Goal: Complete application form

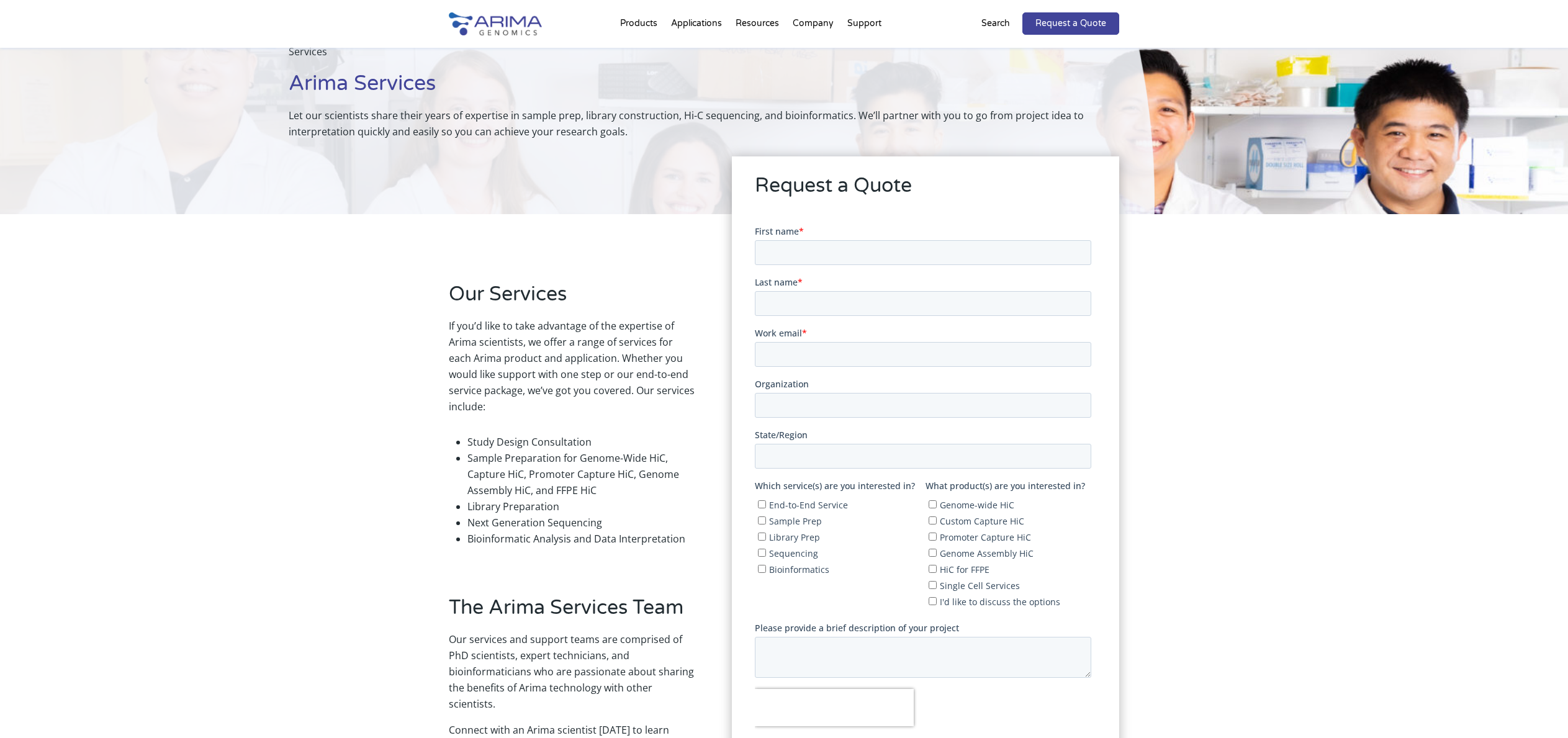
scroll to position [100, 0]
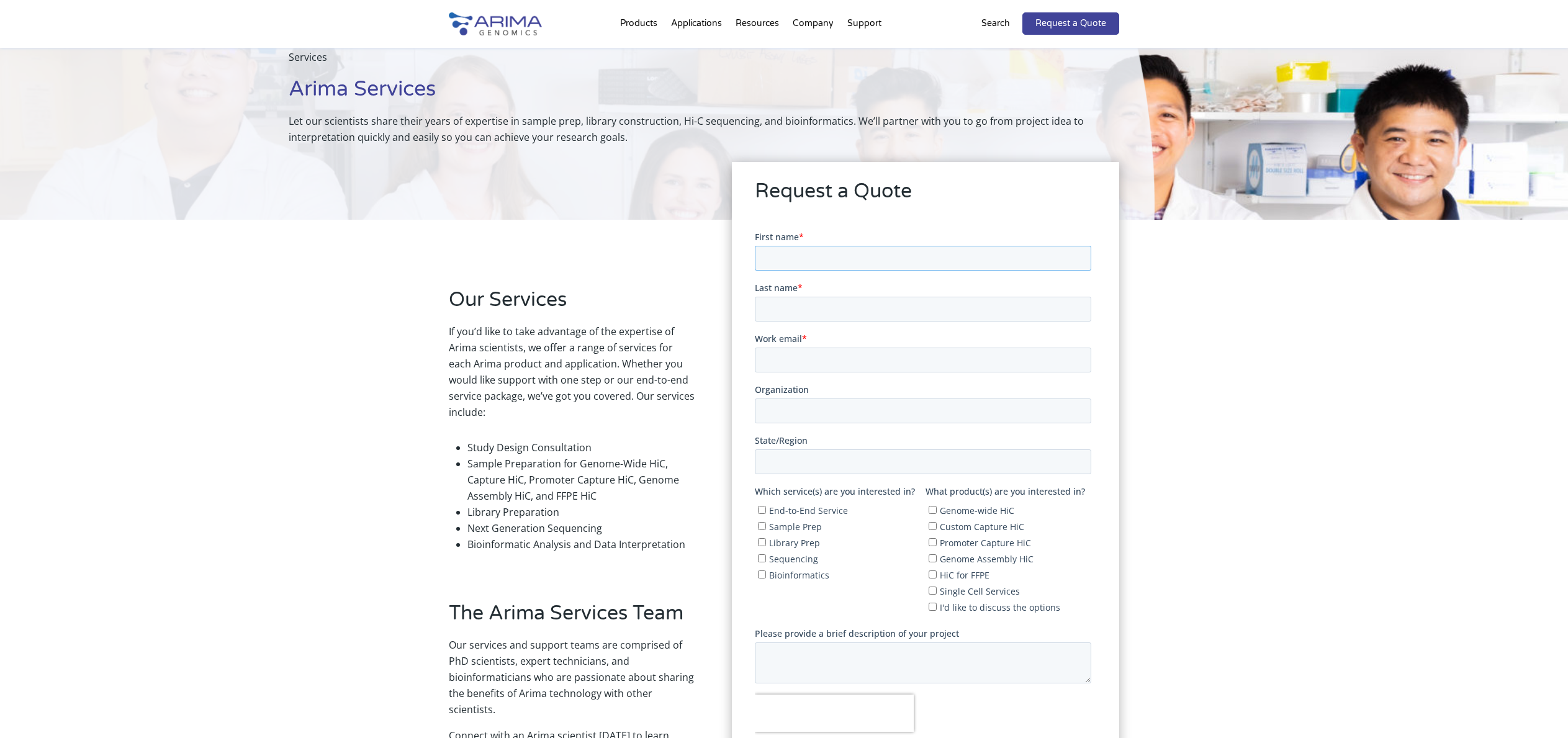
click at [886, 259] on input "First name *" at bounding box center [922, 257] width 336 height 25
type input "[PERSON_NAME]"
type input "[PERSON_NAME][EMAIL_ADDRESS][DOMAIN_NAME]"
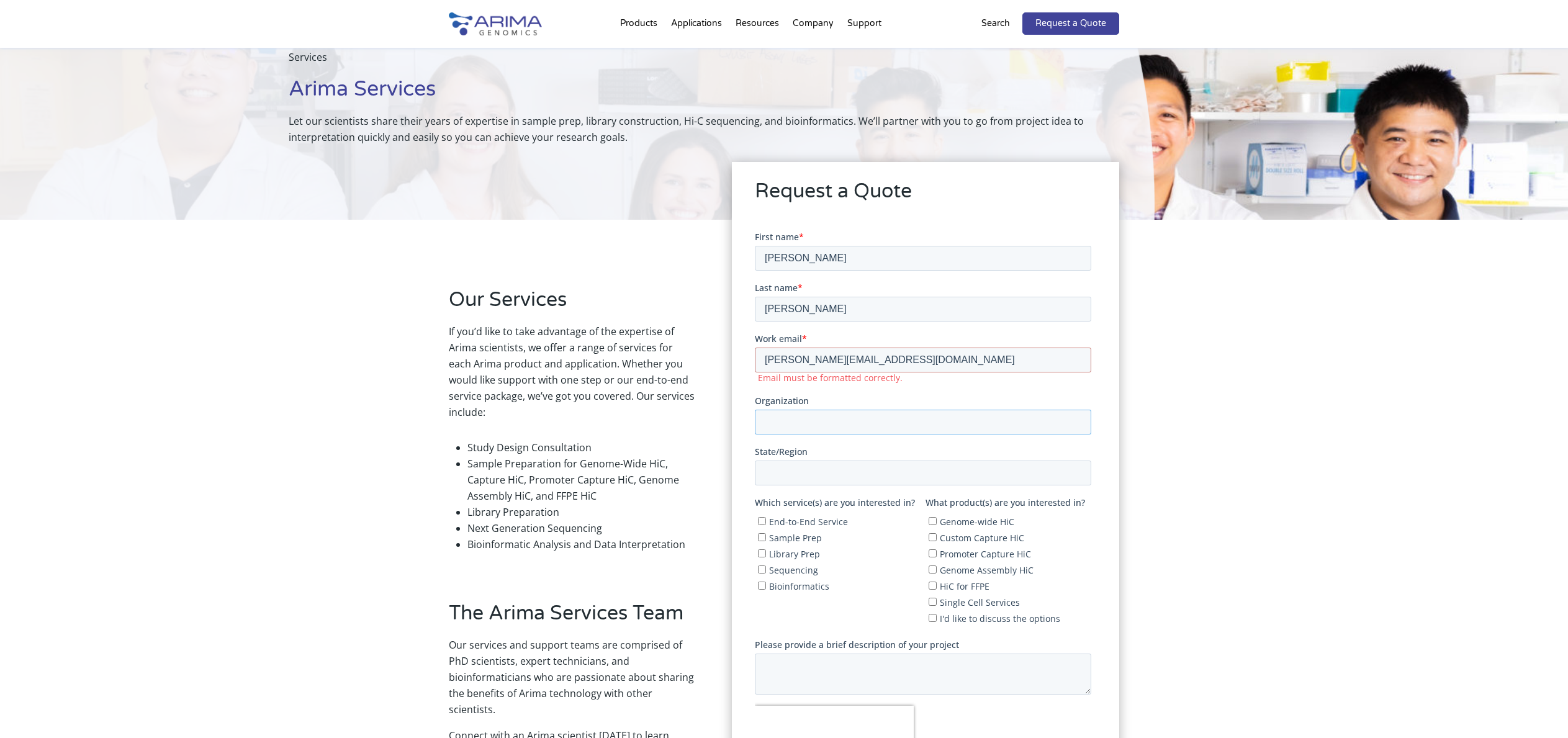
type input "[GEOGRAPHIC_DATA]"
type input "MO"
drag, startPoint x: 927, startPoint y: 415, endPoint x: 733, endPoint y: 424, distance: 194.2
click at [754, 424] on html "First name * [PERSON_NAME] Last name * [PERSON_NAME] Work email * [PERSON_NAME]…" at bounding box center [925, 516] width 341 height 570
drag, startPoint x: 949, startPoint y: 415, endPoint x: 697, endPoint y: 408, distance: 252.1
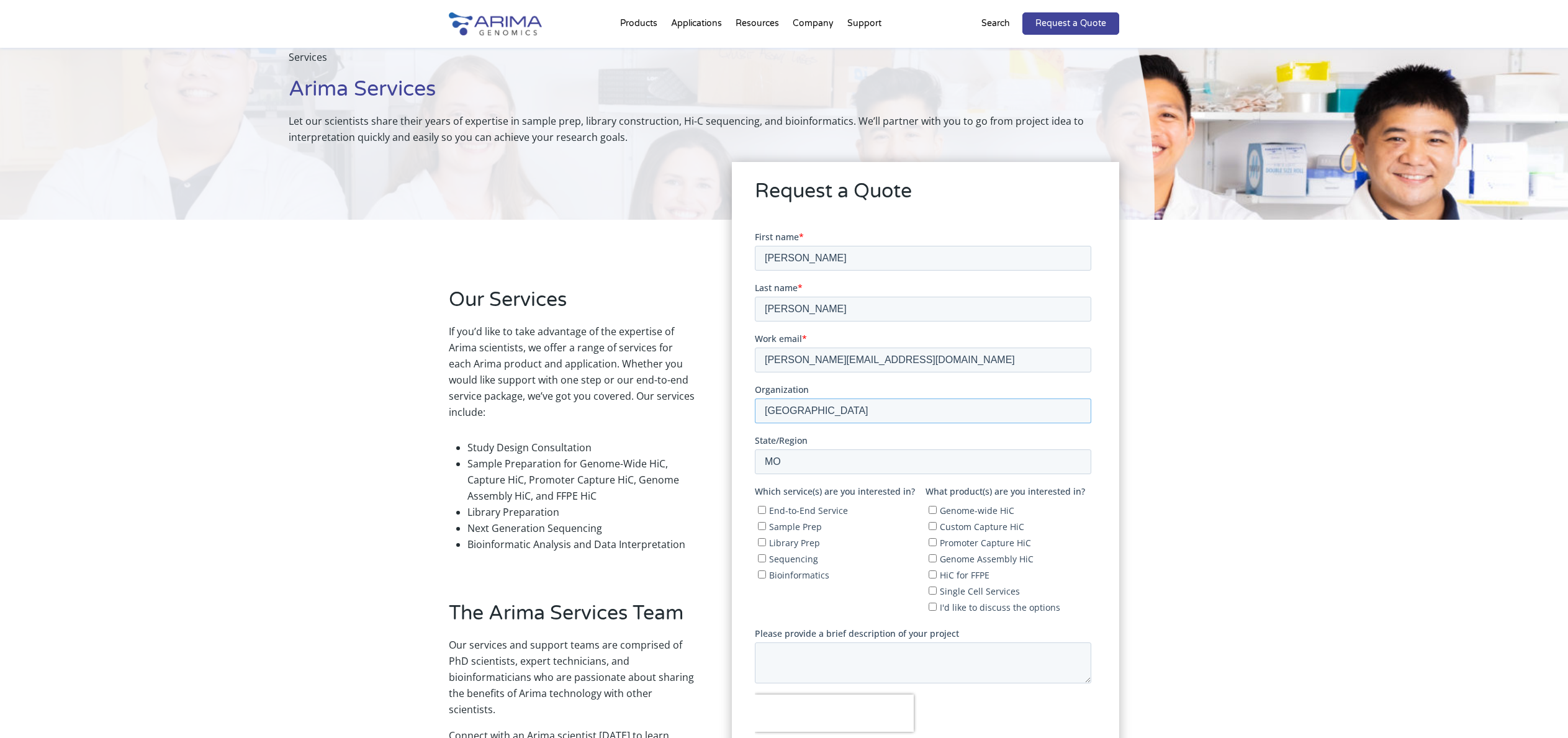
click at [754, 408] on html "First name * [PERSON_NAME] Last name * [PERSON_NAME] Work email * [PERSON_NAME]…" at bounding box center [925, 516] width 341 height 570
type input "[US_STATE][GEOGRAPHIC_DATA] in [GEOGRAPHIC_DATA][PERSON_NAME] (WashU)"
click at [762, 507] on input "End-to-End Service" at bounding box center [761, 509] width 8 height 8
checkbox input "true"
click at [930, 526] on input "Custom Capture HiC" at bounding box center [932, 526] width 8 height 8
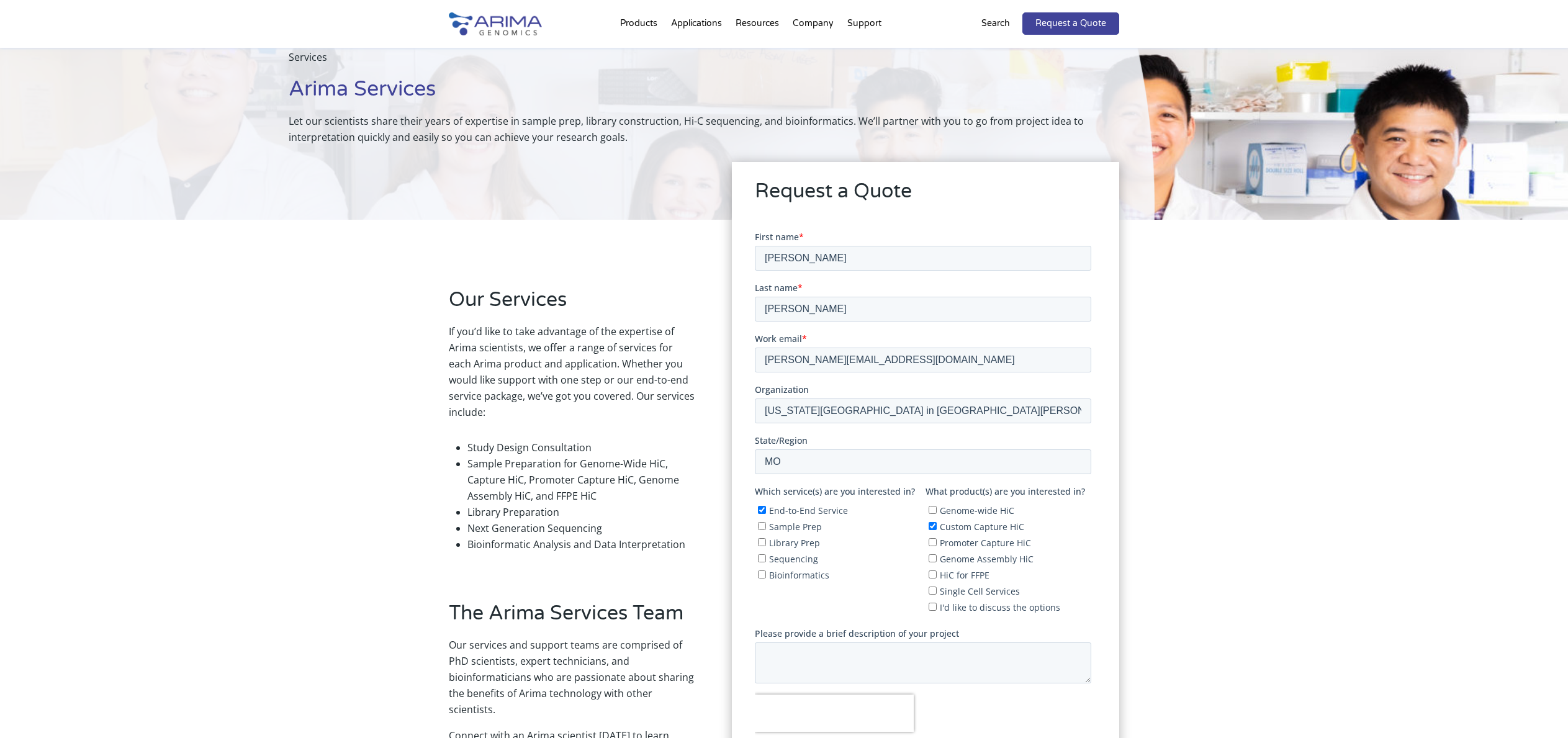
checkbox input "true"
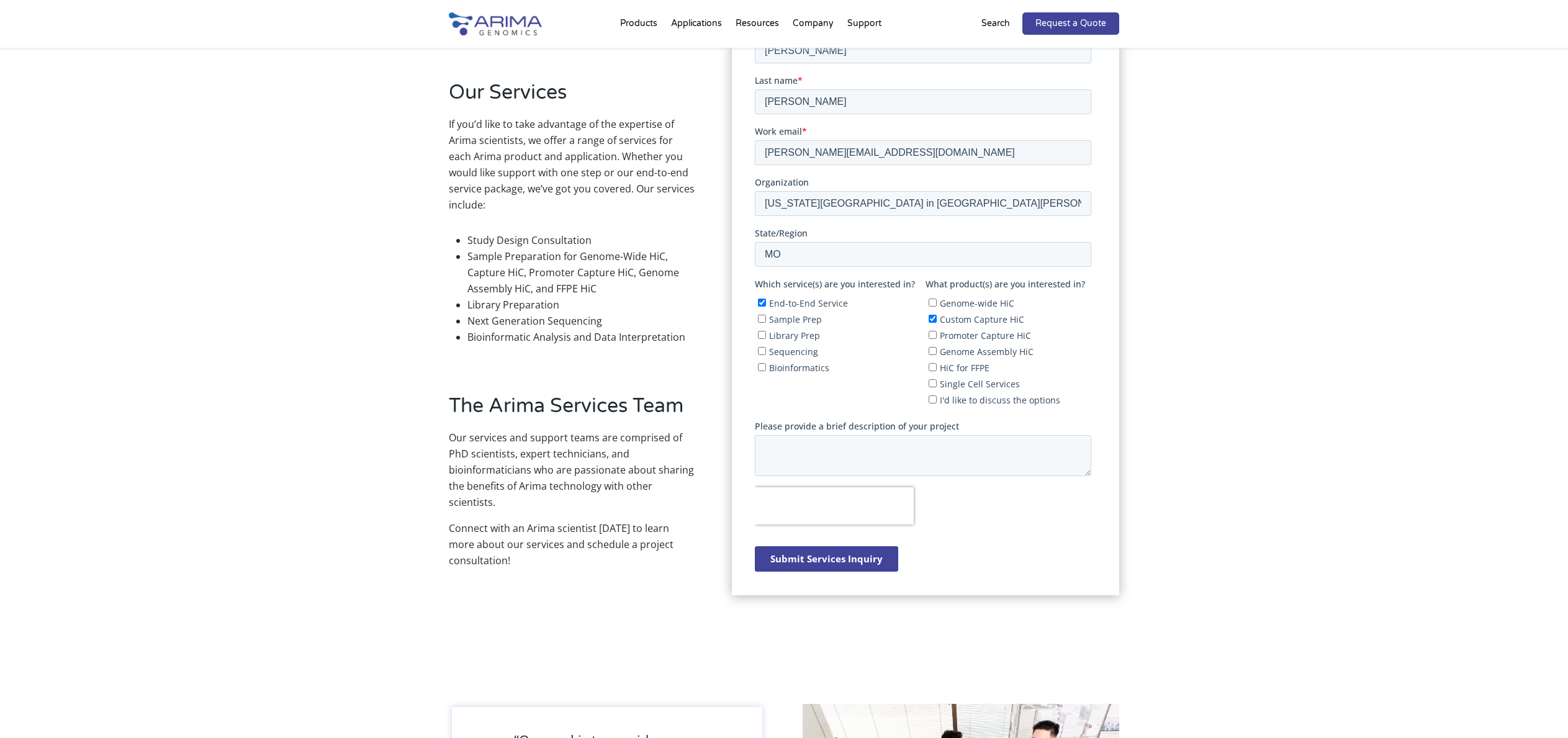
scroll to position [348, 0]
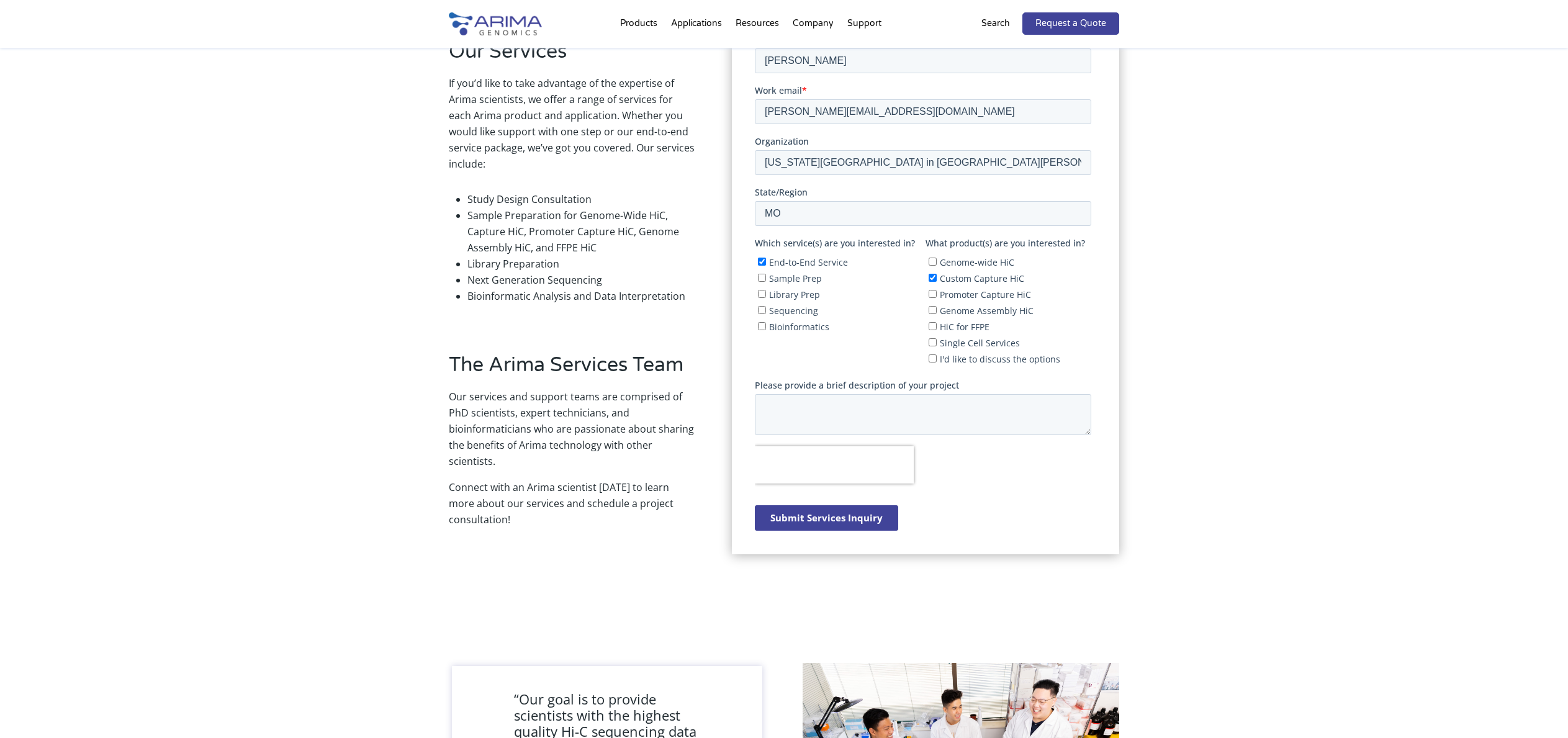
click at [980, 451] on div at bounding box center [925, 464] width 341 height 37
click at [982, 424] on textarea "Please provide a brief description of your project" at bounding box center [922, 415] width 336 height 41
drag, startPoint x: 918, startPoint y: 422, endPoint x: 830, endPoint y: 413, distance: 88.5
click at [830, 413] on textarea "Hi! [PERSON_NAME] recommended talking to you about a project I would like to pu…" at bounding box center [922, 415] width 336 height 41
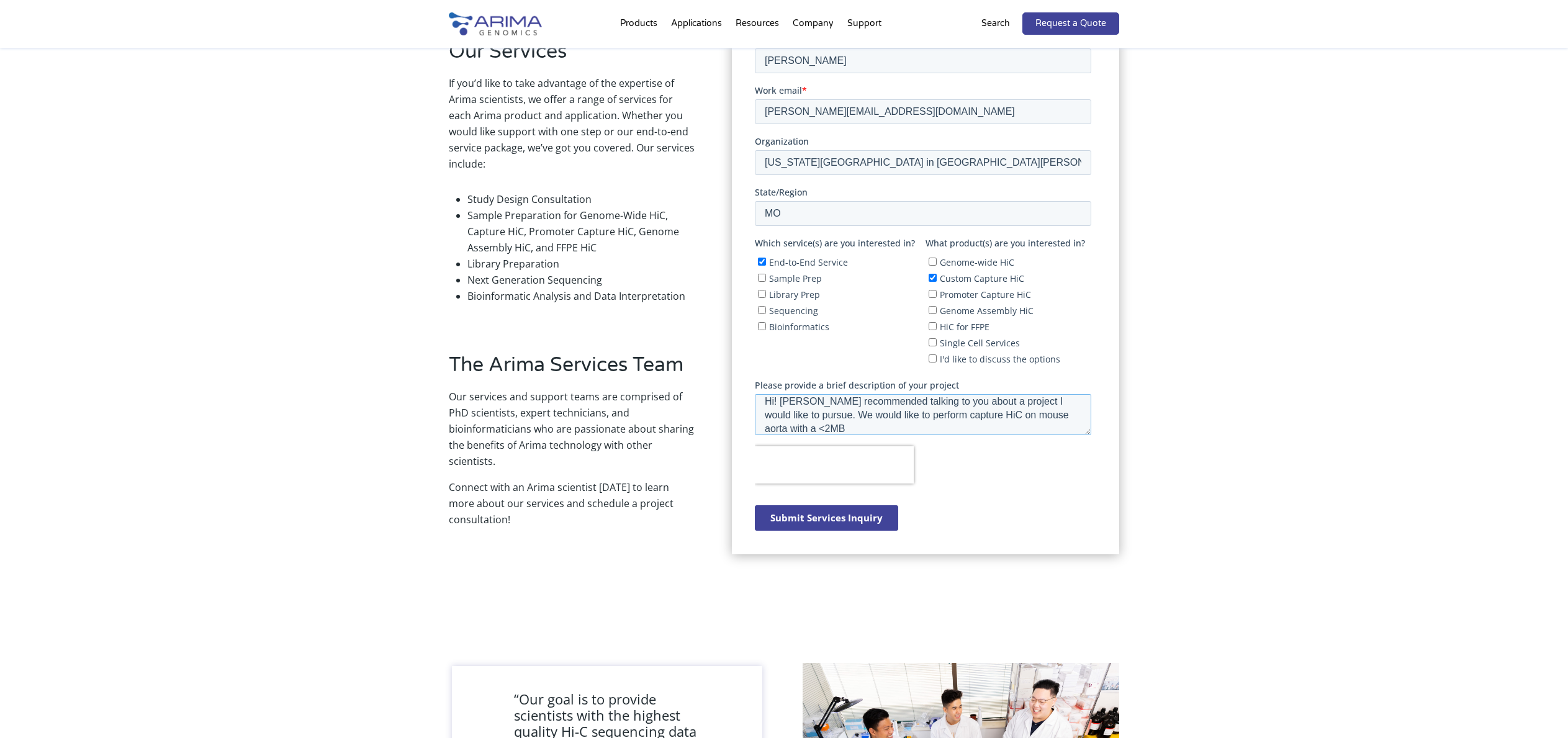
click at [776, 423] on textarea "Hi! [PERSON_NAME] recommended talking to you about a project I would like to pu…" at bounding box center [922, 415] width 336 height 41
click at [873, 427] on textarea "Hi! [PERSON_NAME] recommended talking to you about a project I would like to pu…" at bounding box center [922, 415] width 336 height 41
click at [1044, 412] on textarea "Hi! [PERSON_NAME] recommended talking to you about a project I would like to pu…" at bounding box center [922, 415] width 336 height 41
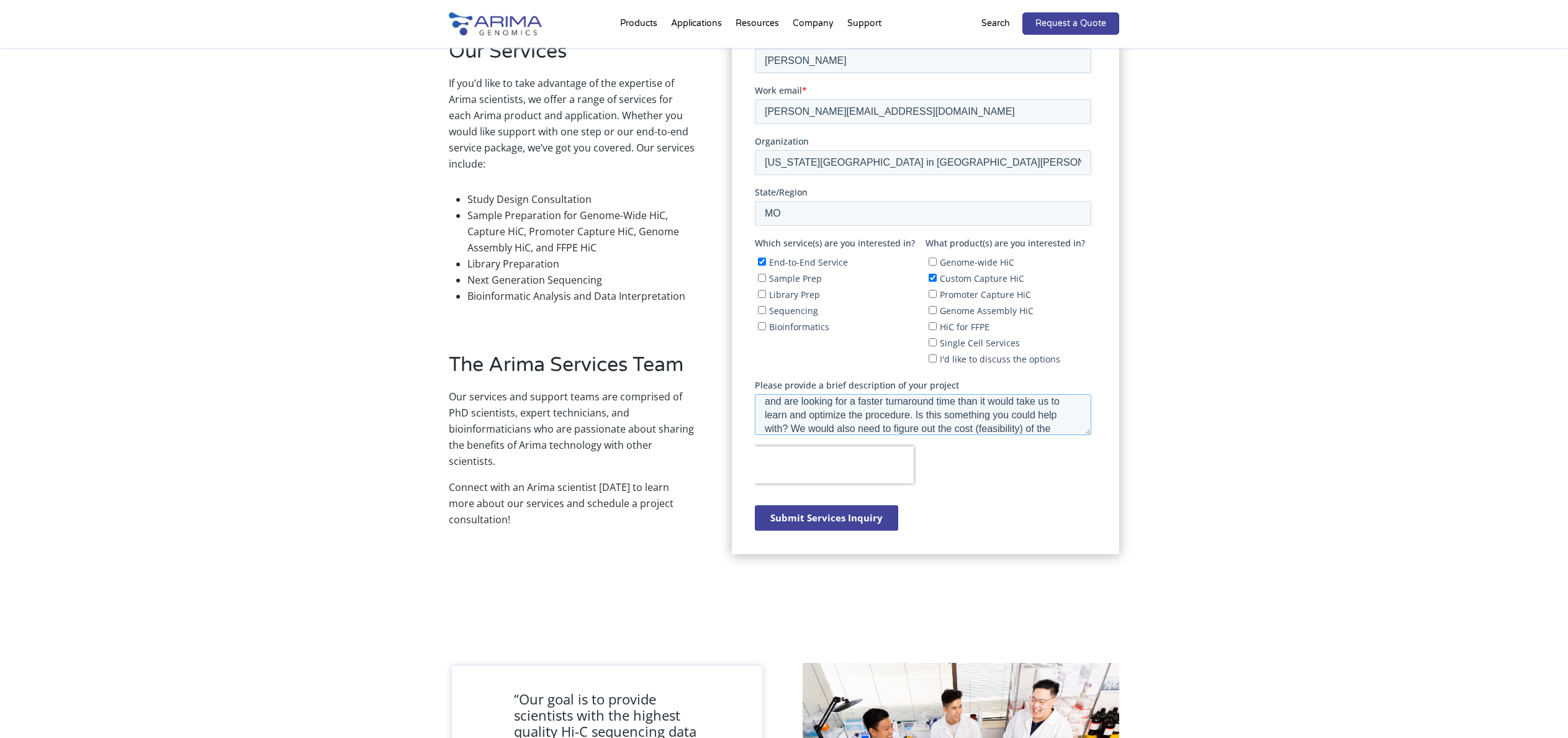
scroll to position [61, 0]
click at [828, 412] on textarea "Hi! [PERSON_NAME] recommended talking to you about a project I would like to pu…" at bounding box center [922, 415] width 336 height 41
drag, startPoint x: 846, startPoint y: 420, endPoint x: 857, endPoint y: 425, distance: 12.1
click at [857, 425] on textarea "Hi! [PERSON_NAME] recommended talking to you about a project I would like to pu…" at bounding box center [922, 415] width 336 height 41
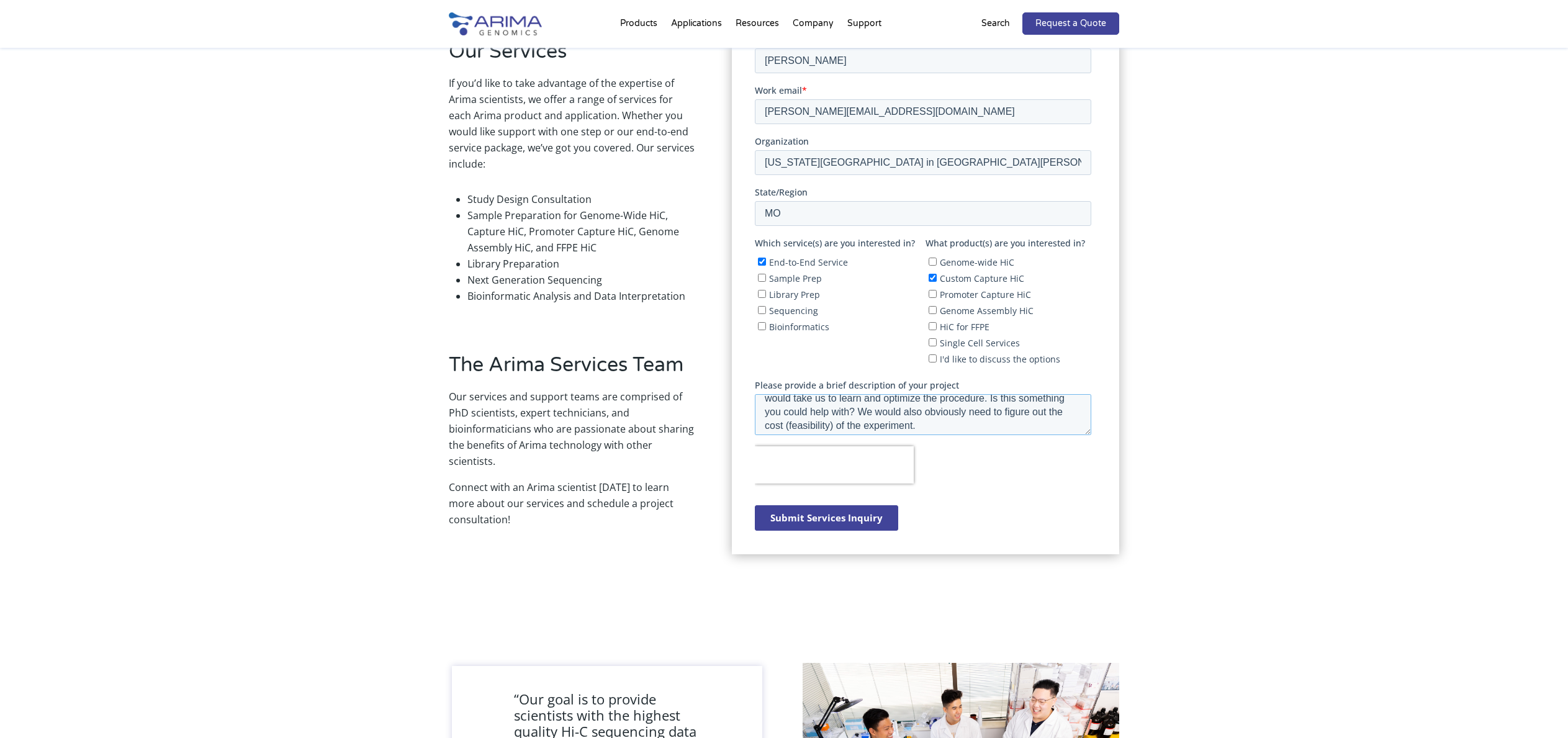
drag, startPoint x: 848, startPoint y: 425, endPoint x: 1056, endPoint y: 406, distance: 208.9
click at [1056, 406] on textarea "Hi! [PERSON_NAME] recommended talking to you about a project I would like to pu…" at bounding box center [922, 415] width 336 height 41
type textarea "Hi! [PERSON_NAME] recommended talking to you about a project I would like to pu…"
click at [822, 512] on input "Submit Services Inquiry" at bounding box center [826, 518] width 144 height 25
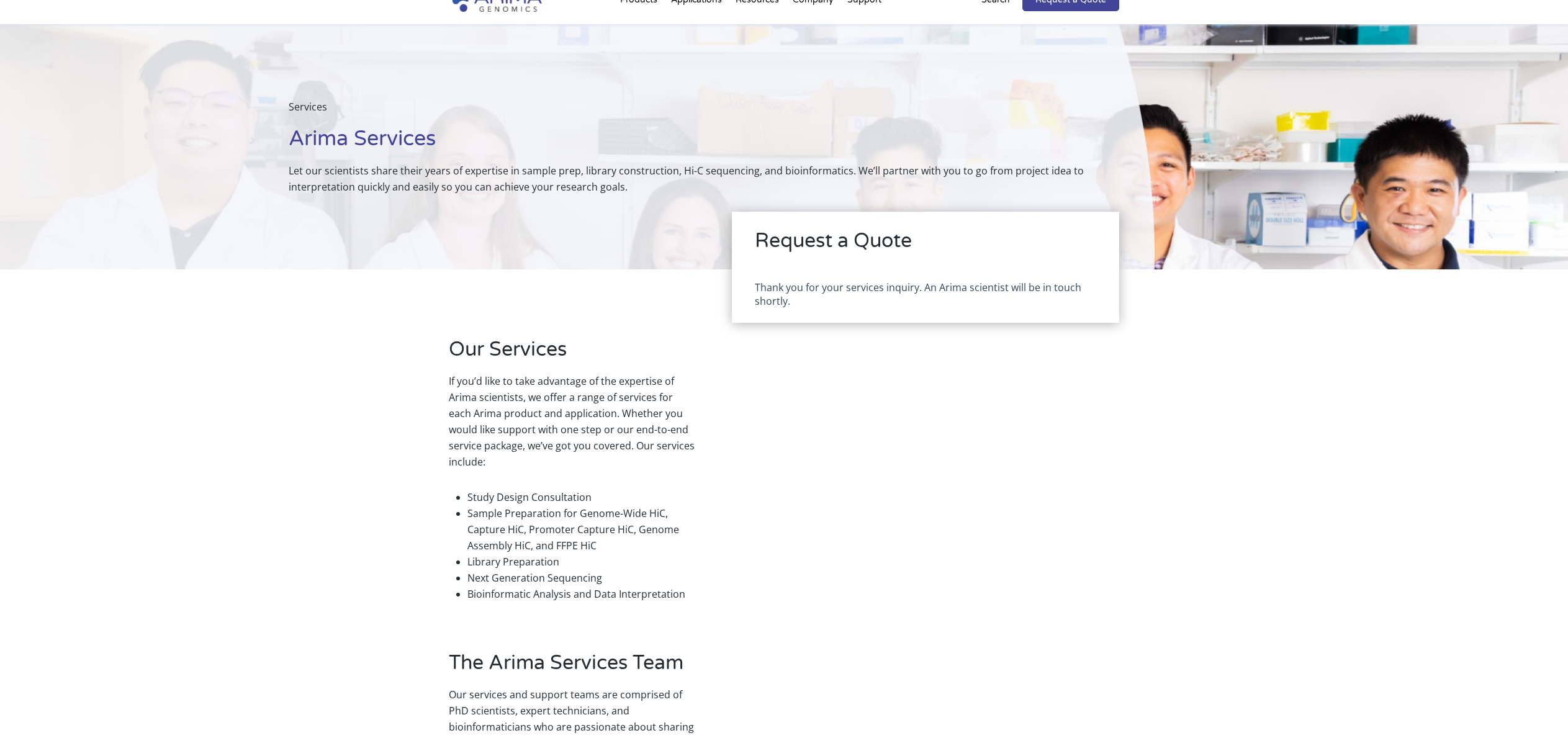
scroll to position [0, 0]
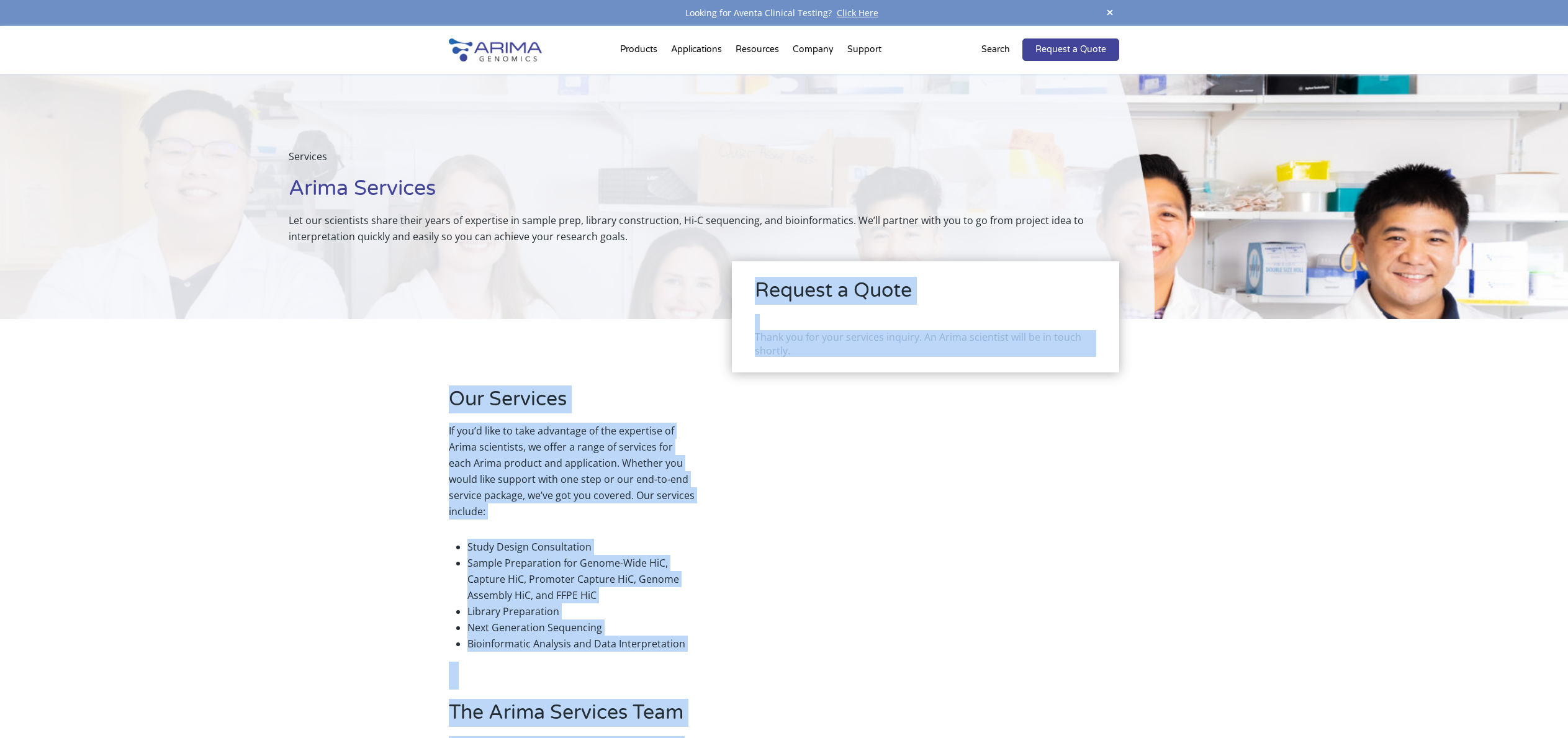
drag, startPoint x: 816, startPoint y: 358, endPoint x: 743, endPoint y: 275, distance: 110.5
click at [723, 294] on div "Services Arima Services Let our scientists share their years of expertise in sa…" at bounding box center [784, 684] width 1568 height 1221
